Goal: Information Seeking & Learning: Find contact information

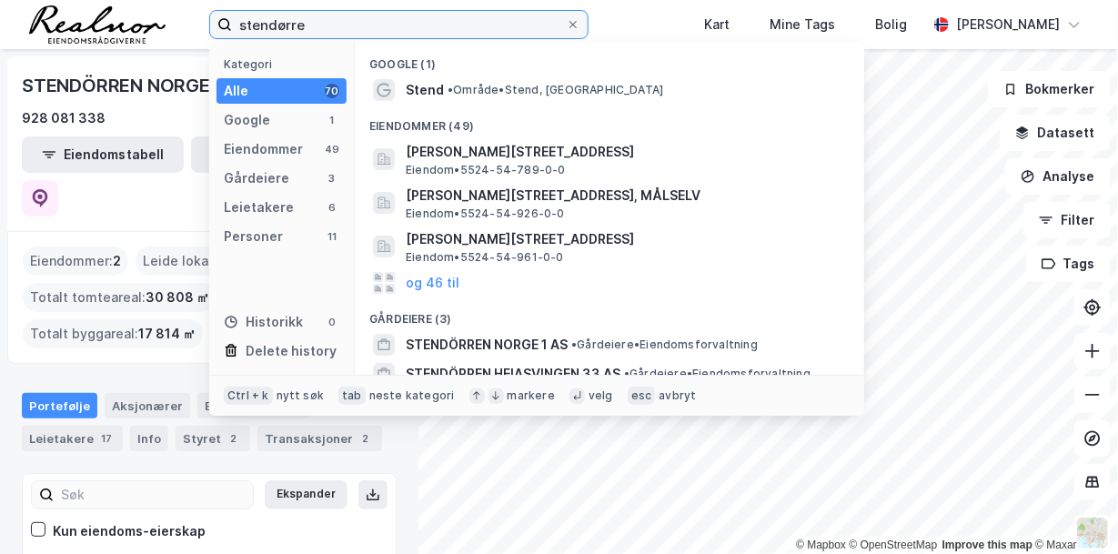
click at [300, 23] on input "stendørre" at bounding box center [399, 24] width 334 height 27
drag, startPoint x: 314, startPoint y: 25, endPoint x: 196, endPoint y: 17, distance: 117.6
click at [196, 17] on div "stendørre Kategori Alle 70 Google 1 Eiendommer 49 Gårdeiere 3 Leietakere 6 Pers…" at bounding box center [559, 24] width 1118 height 49
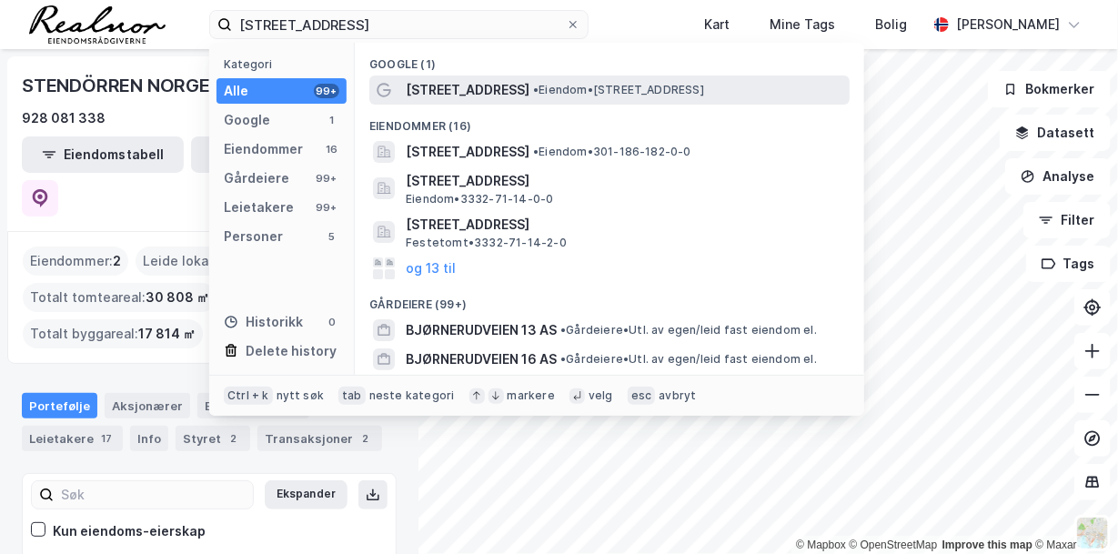
click at [473, 86] on span "[STREET_ADDRESS]" at bounding box center [468, 90] width 124 height 22
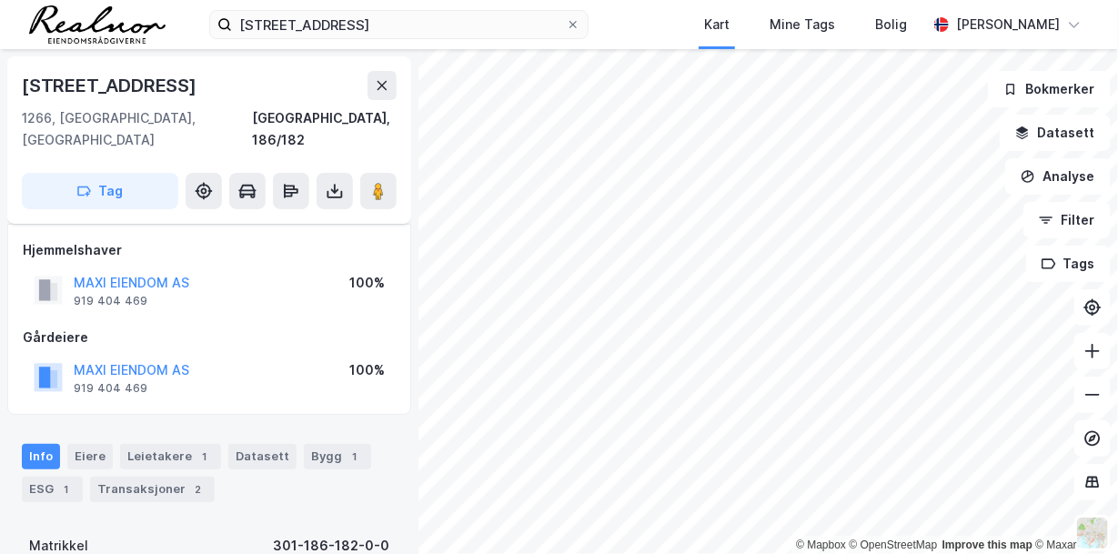
scroll to position [199, 0]
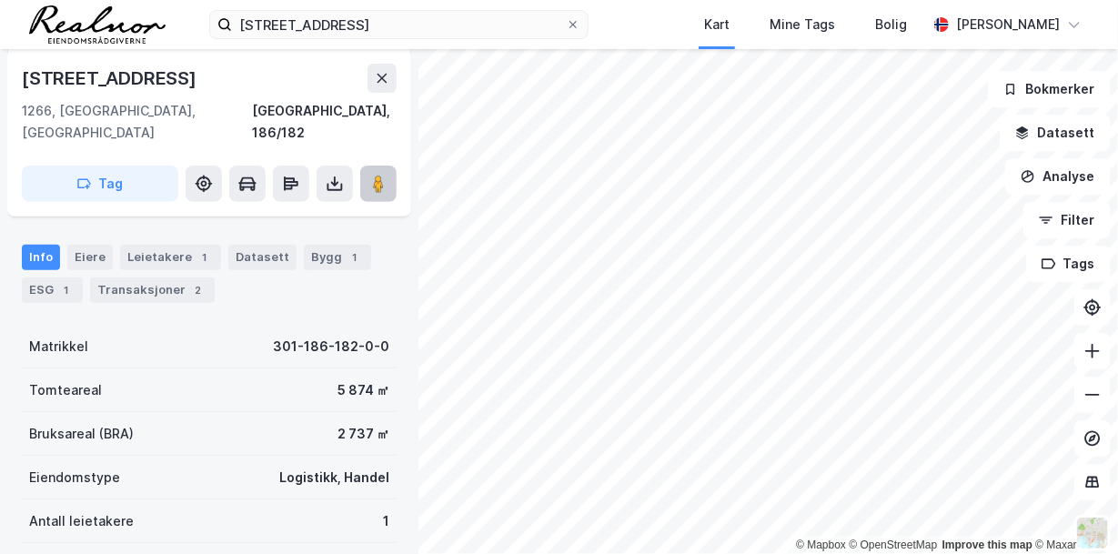
click at [382, 175] on image at bounding box center [378, 184] width 11 height 18
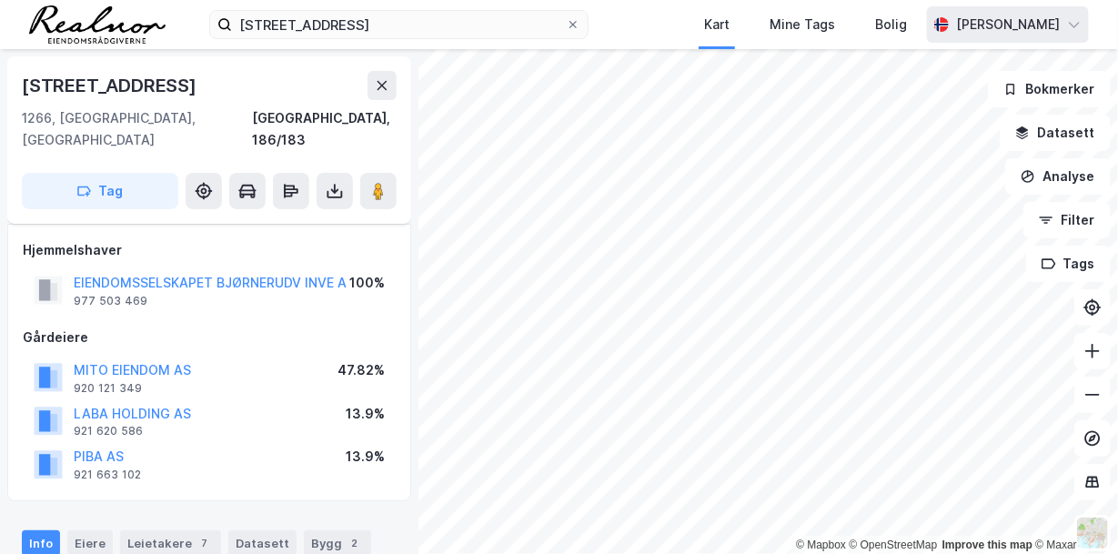
scroll to position [199, 0]
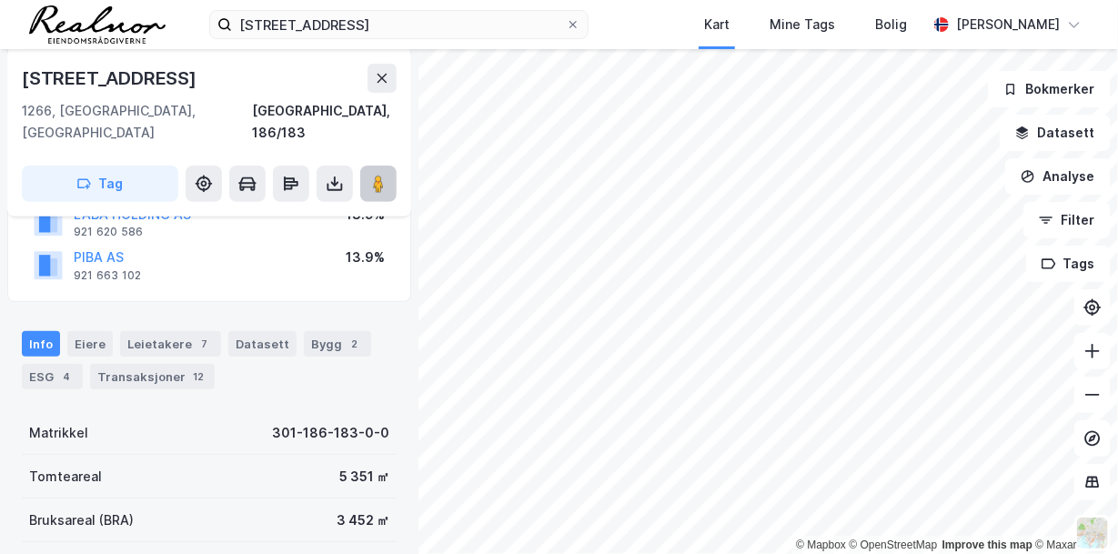
click at [372, 175] on icon at bounding box center [378, 184] width 18 height 18
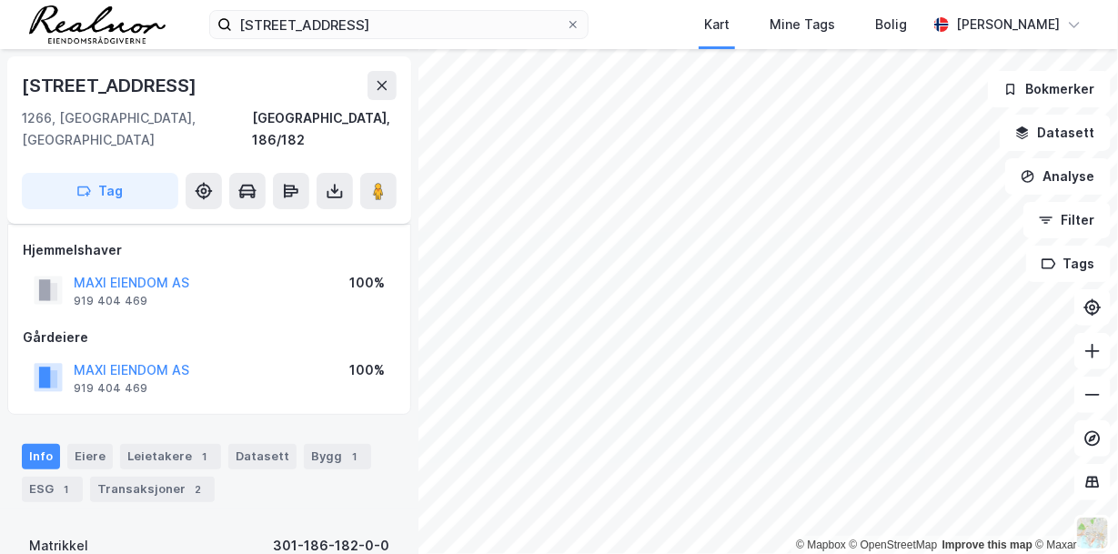
scroll to position [199, 0]
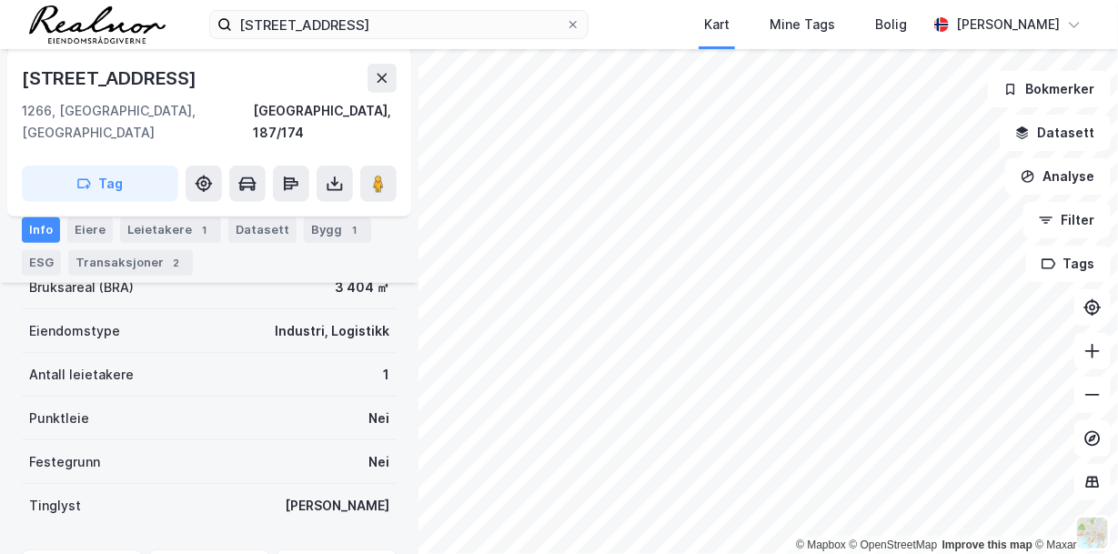
scroll to position [381, 0]
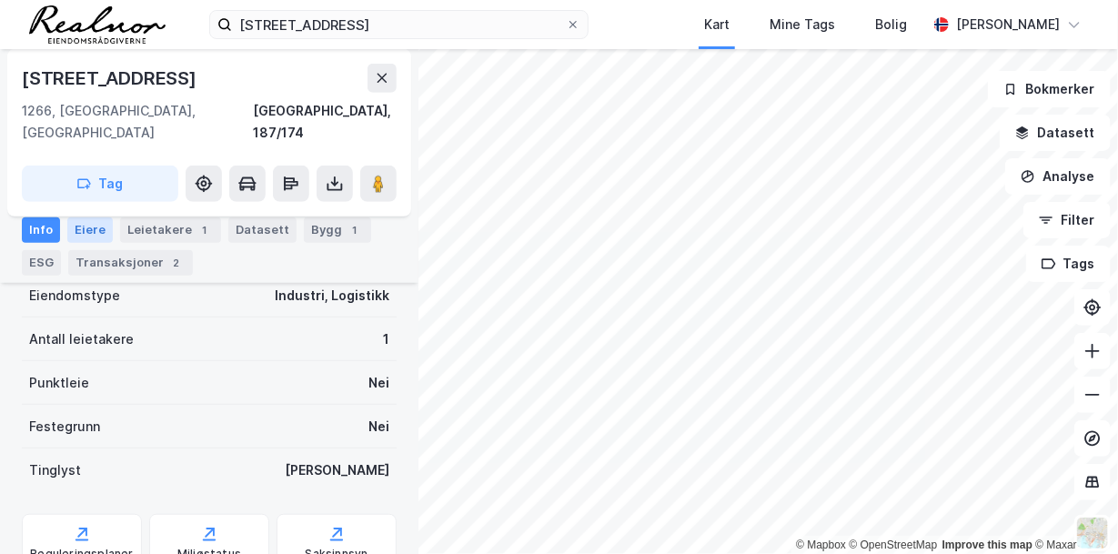
click at [93, 233] on div "Eiere" at bounding box center [89, 229] width 45 height 25
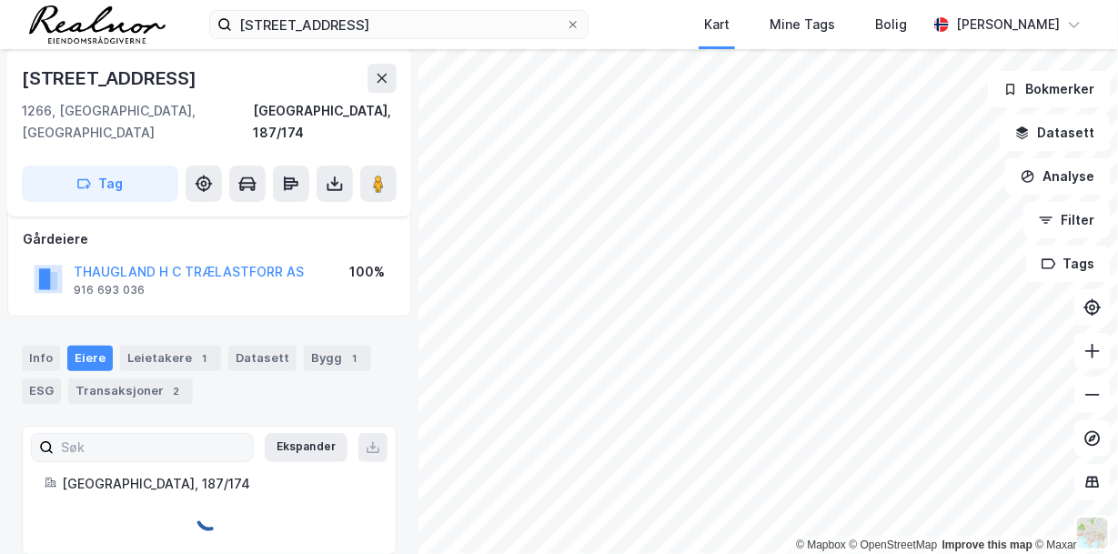
scroll to position [153, 0]
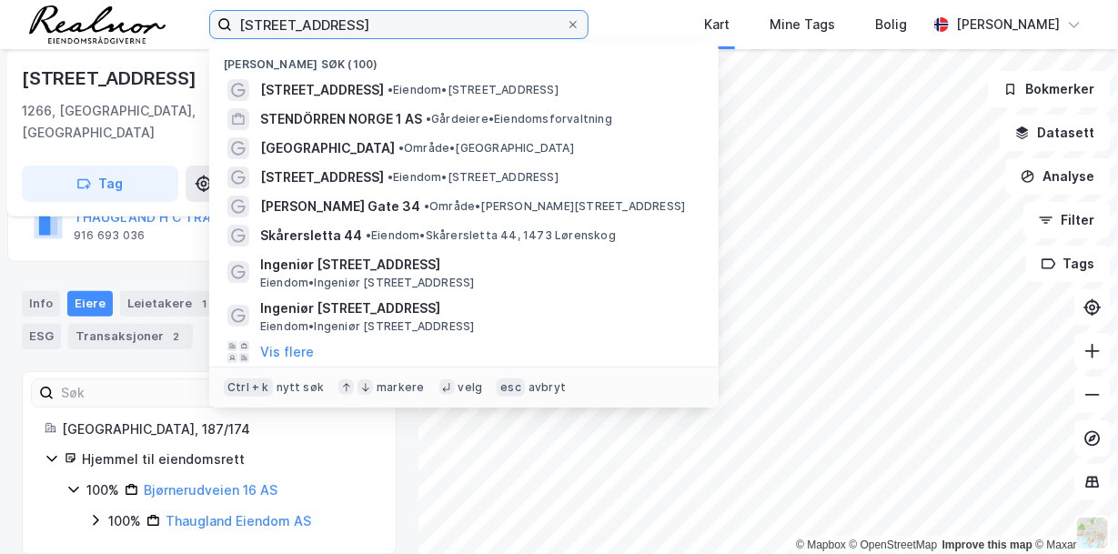
drag, startPoint x: 381, startPoint y: 20, endPoint x: 148, endPoint y: 9, distance: 233.1
click at [148, 9] on div "bjørnerudvegen 15 Nylige søk (100) [STREET_ADDRESS] • Eiendom • [STREET_ADDRESS…" at bounding box center [559, 24] width 1118 height 49
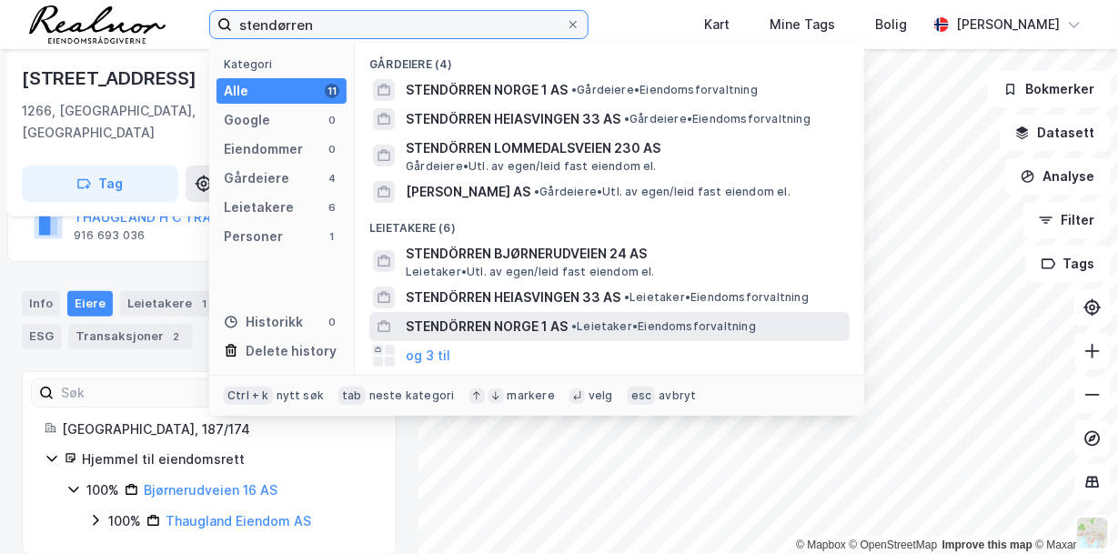
type input "stendørren"
click at [490, 319] on span "STENDÖRREN NORGE 1 AS" at bounding box center [487, 327] width 162 height 22
